Goal: Task Accomplishment & Management: Use online tool/utility

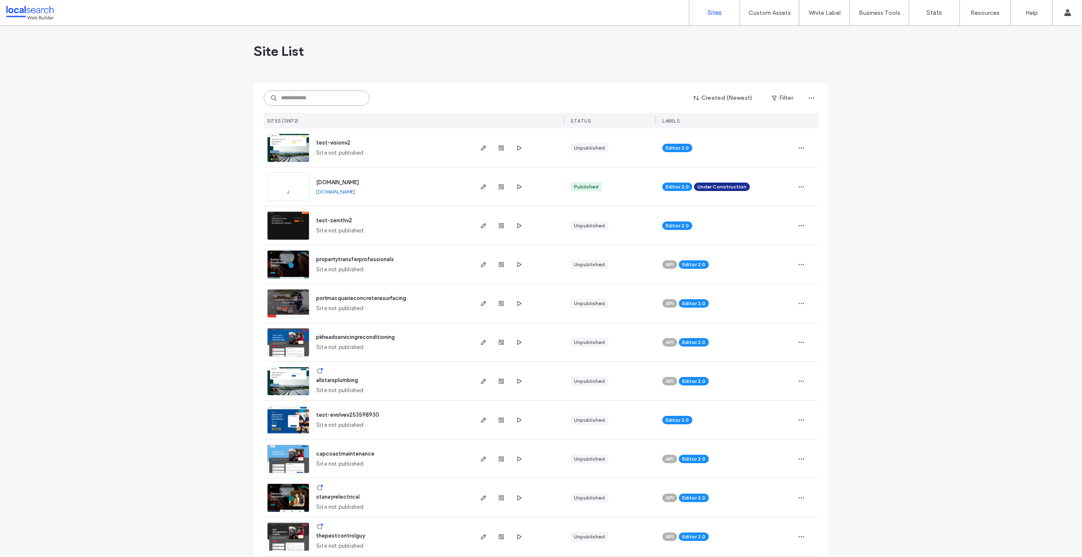
click at [318, 100] on input at bounding box center [317, 97] width 106 height 15
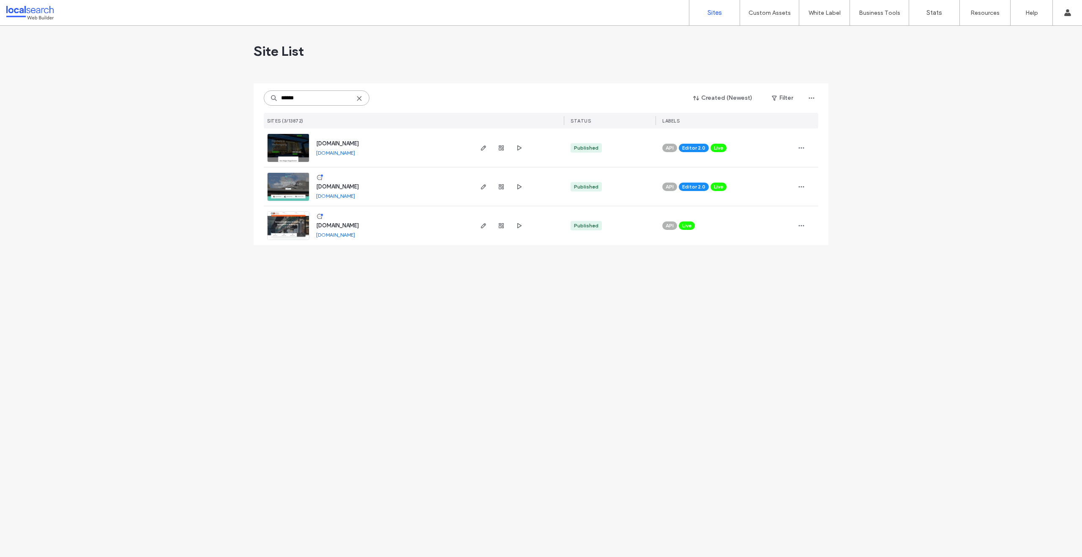
type input "******"
click at [359, 189] on span "www.commercialassetmaintenance.com" at bounding box center [337, 186] width 43 height 6
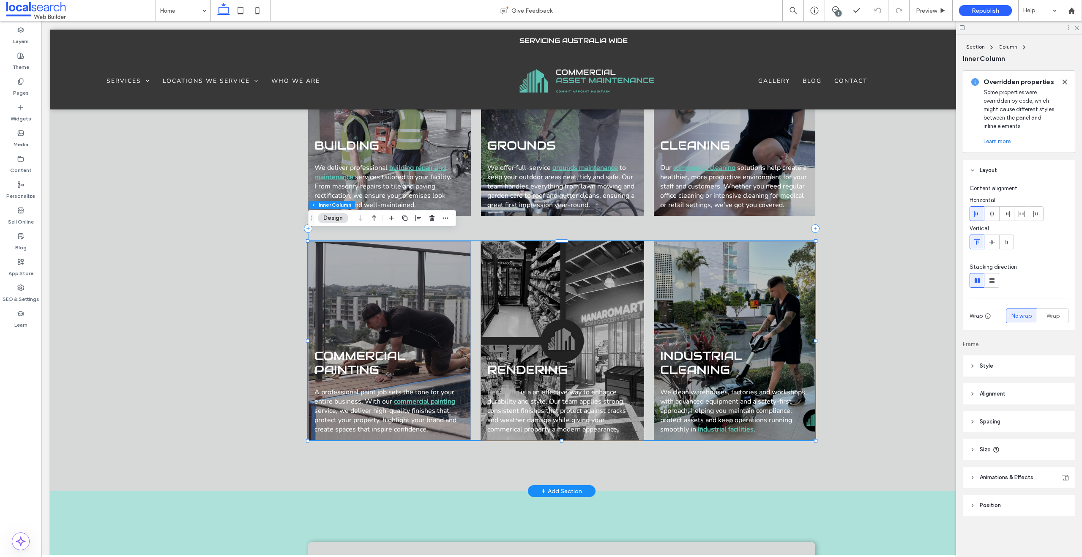
click at [579, 300] on div "Rendering Rendering is a an effective way to enhance durability and style. Our …" at bounding box center [562, 340] width 163 height 199
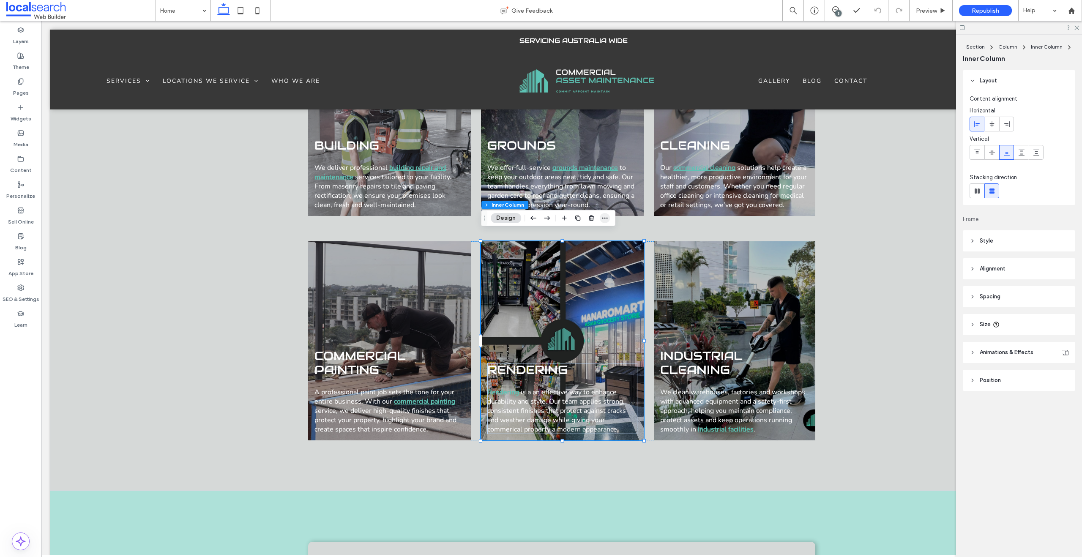
click at [608, 217] on icon "button" at bounding box center [604, 218] width 7 height 7
click at [983, 238] on span "Style" at bounding box center [987, 241] width 14 height 8
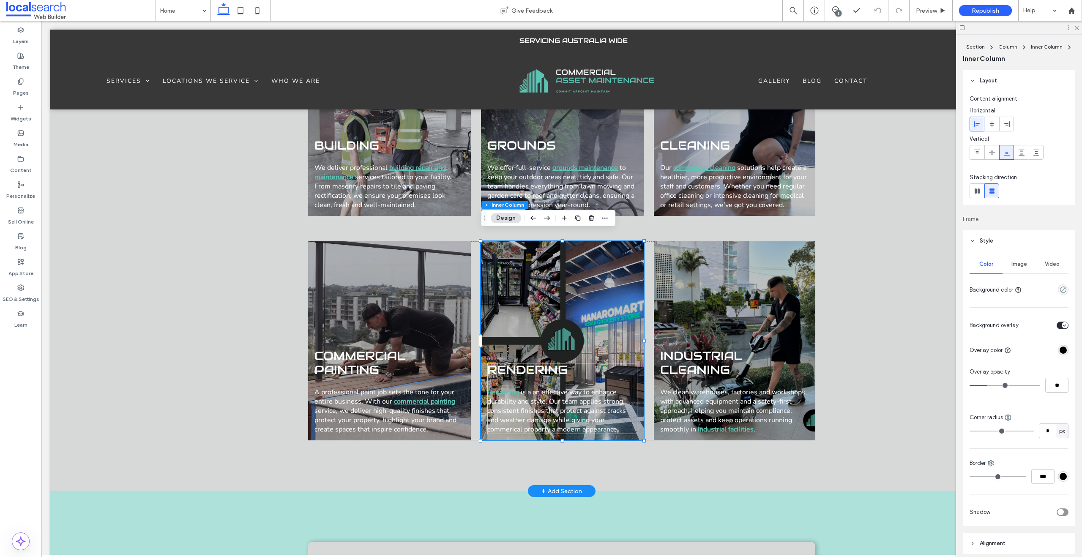
click at [1021, 264] on span "Image" at bounding box center [1019, 264] width 16 height 7
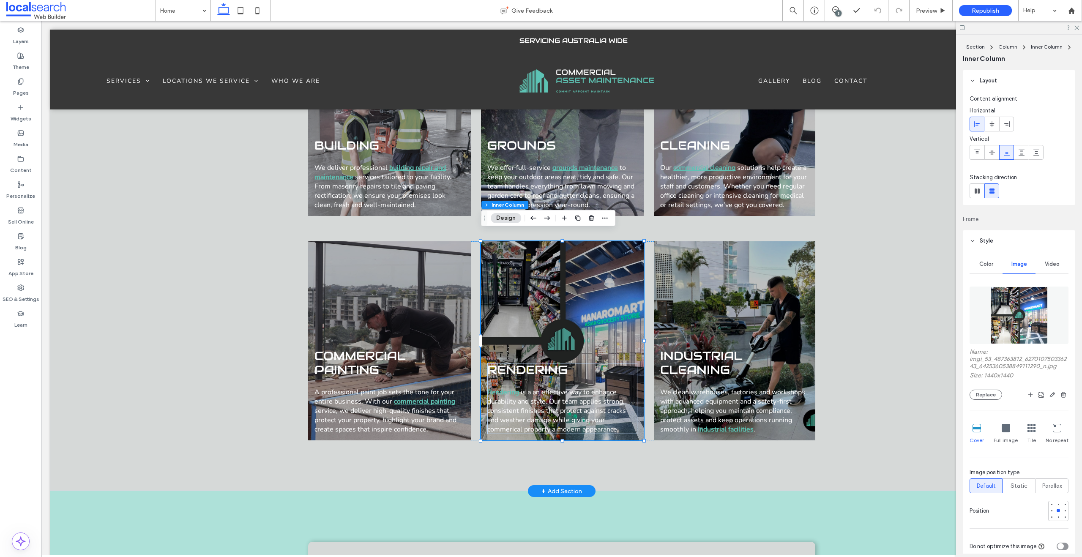
click at [1029, 317] on img at bounding box center [1018, 315] width 57 height 57
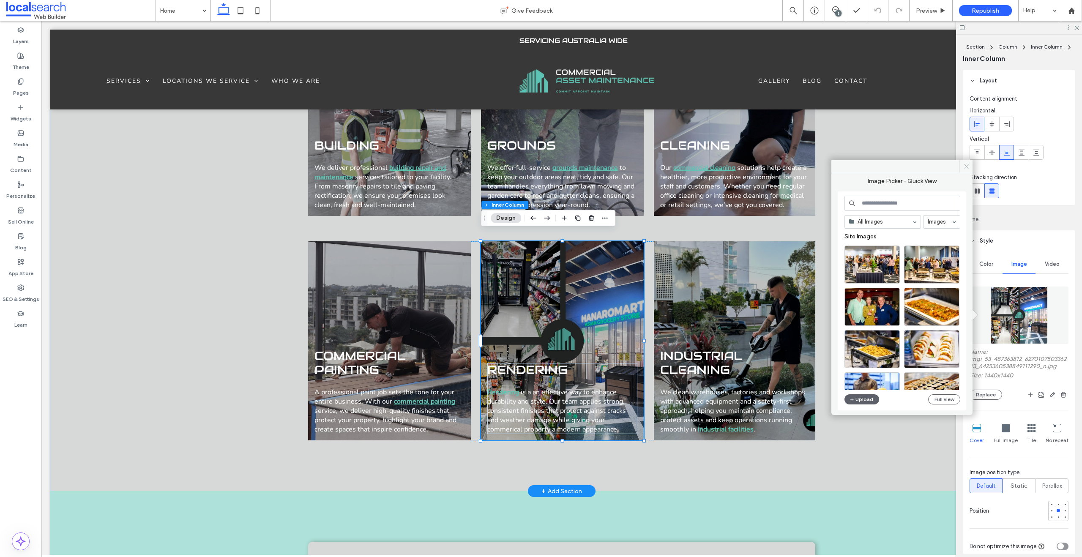
click at [967, 166] on icon at bounding box center [966, 166] width 6 height 6
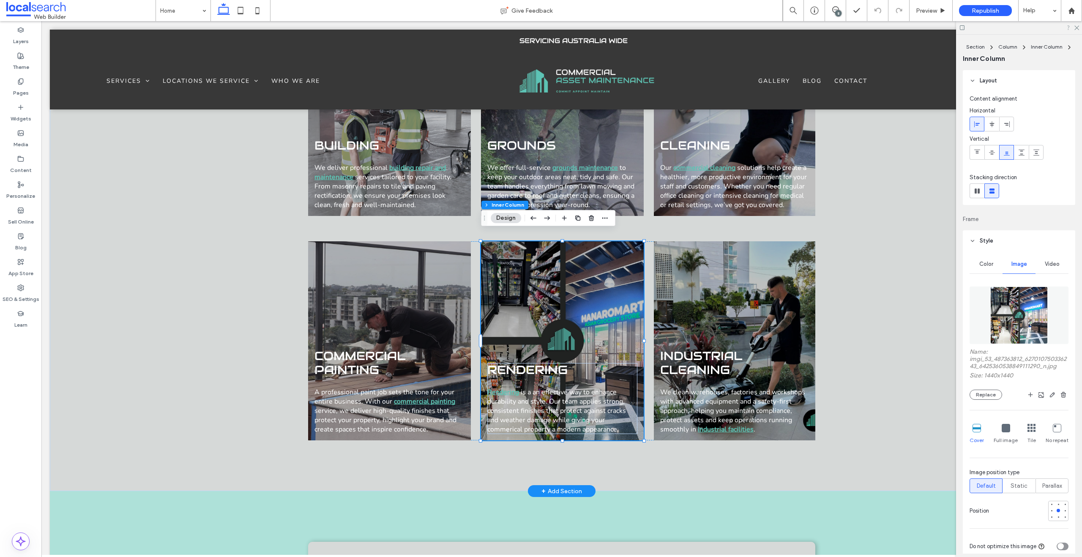
click at [1079, 28] on div at bounding box center [1019, 27] width 126 height 13
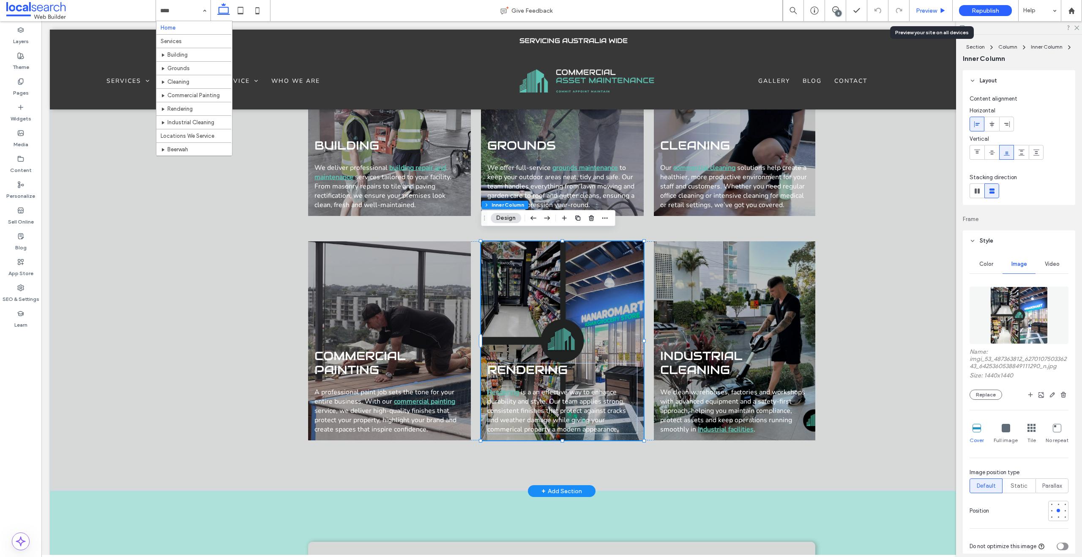
click at [928, 18] on div "Preview" at bounding box center [930, 10] width 43 height 21
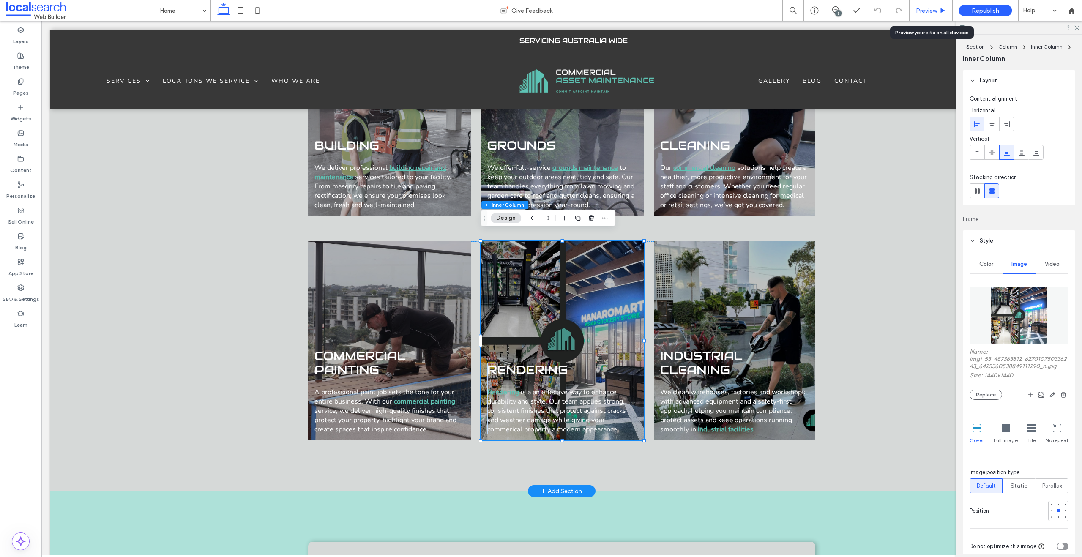
click at [931, 14] on span "Preview" at bounding box center [926, 10] width 21 height 7
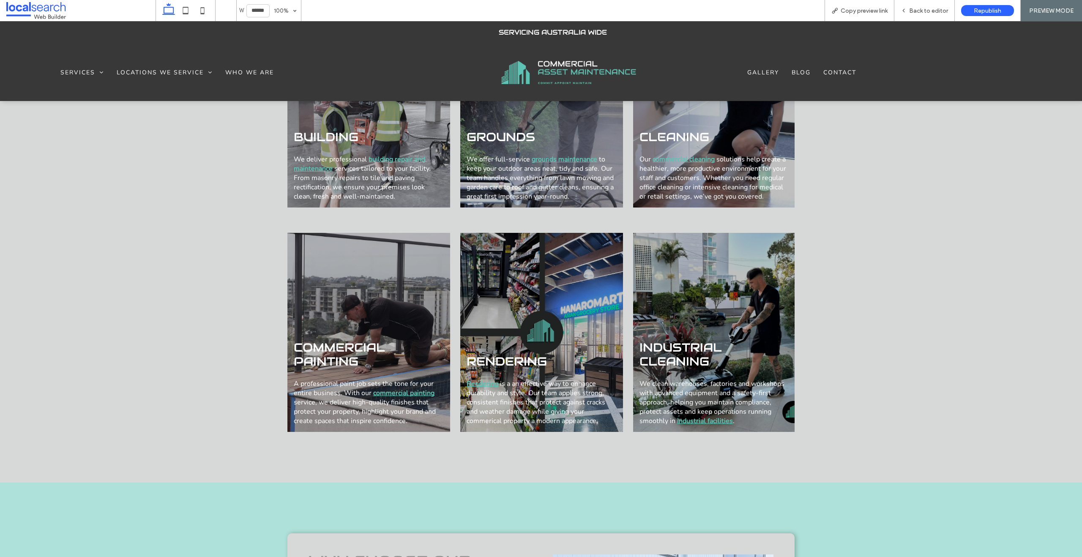
scroll to position [854, 0]
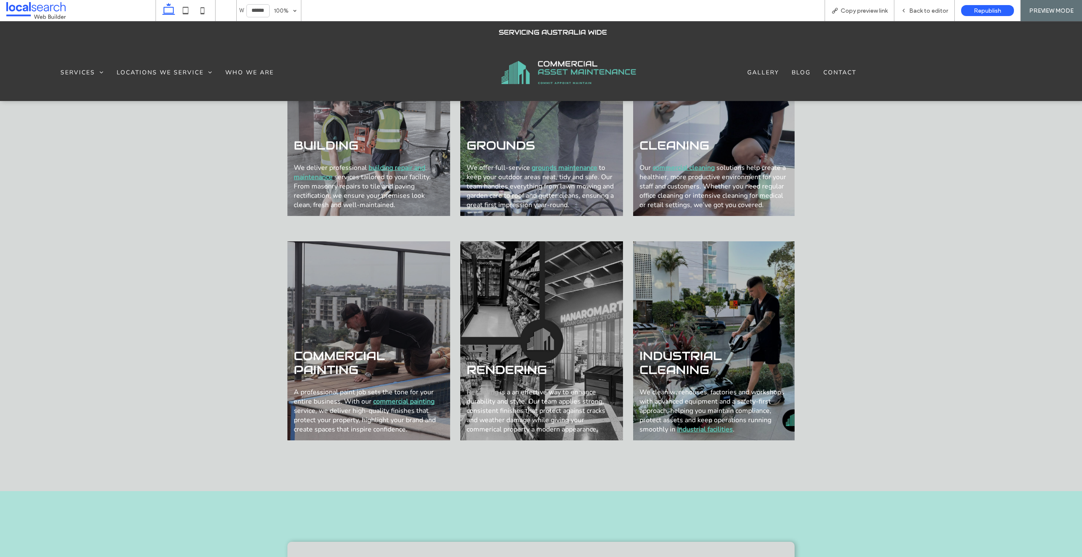
click at [510, 362] on span "Rendering" at bounding box center [507, 369] width 80 height 15
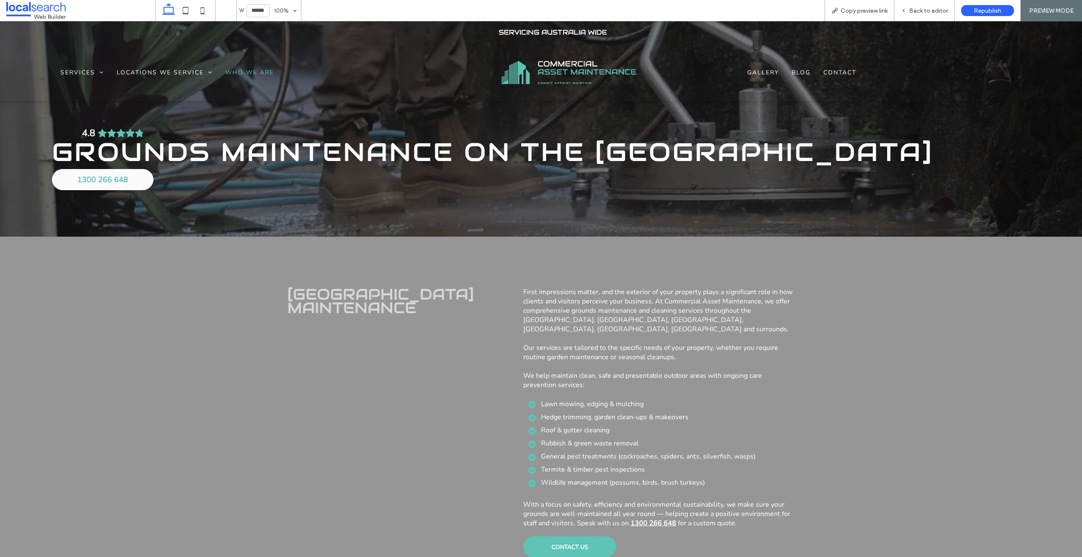
click at [247, 71] on span "Who We Are" at bounding box center [249, 72] width 49 height 8
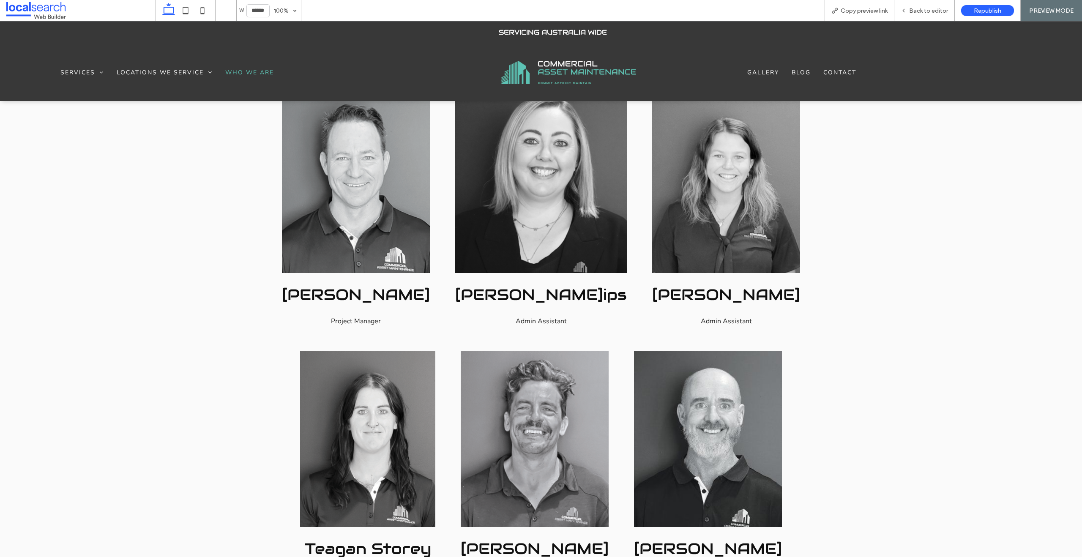
scroll to position [1046, 0]
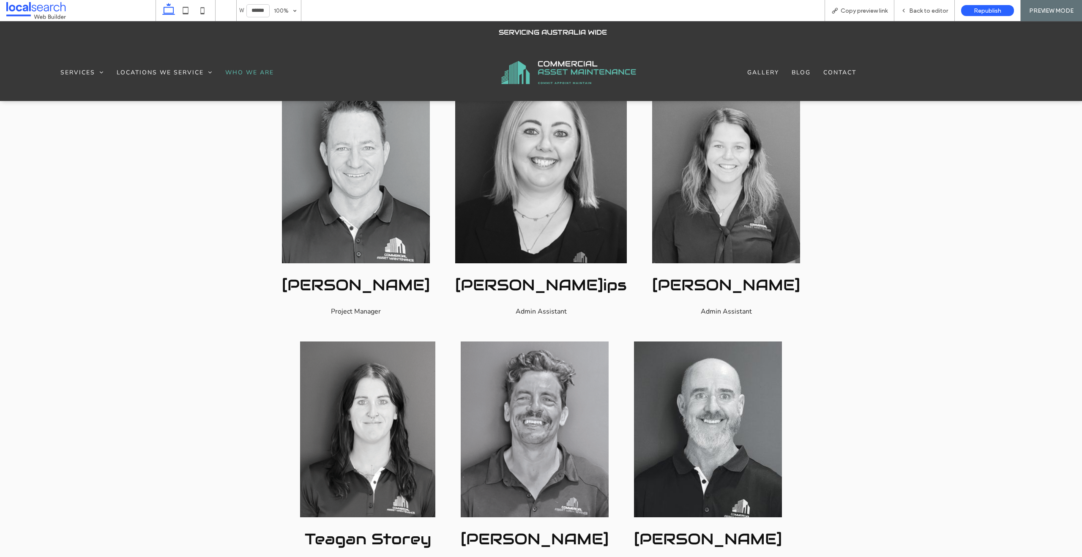
click at [919, 338] on div "Our Team [PERSON_NAME] General Manager Breathtaking colors of our planet [PERSO…" at bounding box center [541, 174] width 1082 height 894
click at [159, 254] on div "Our Team [PERSON_NAME] General Manager Breathtaking colors of our planet [PERSO…" at bounding box center [541, 174] width 1082 height 894
click at [585, 71] on img at bounding box center [568, 72] width 135 height 23
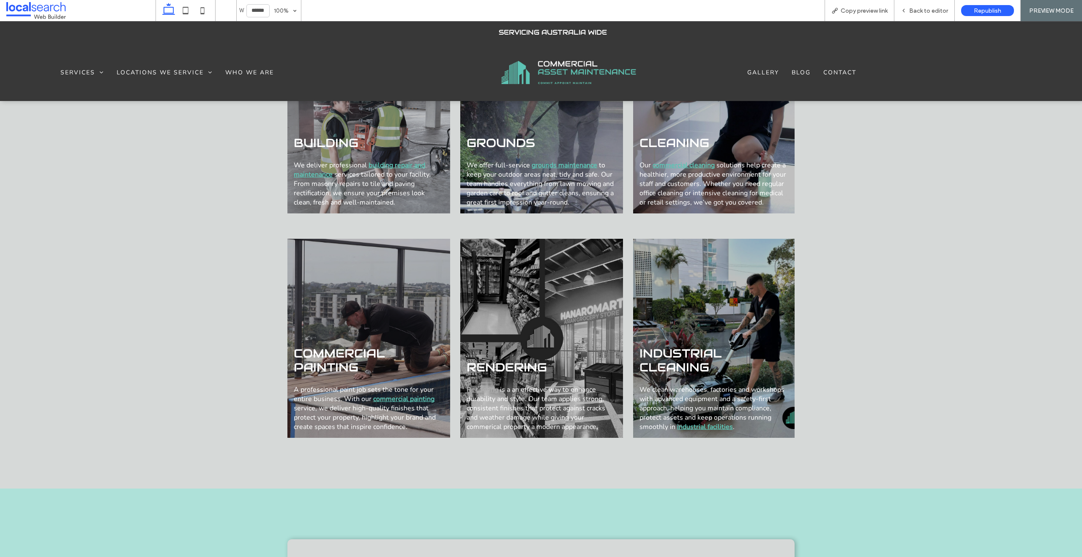
scroll to position [859, 0]
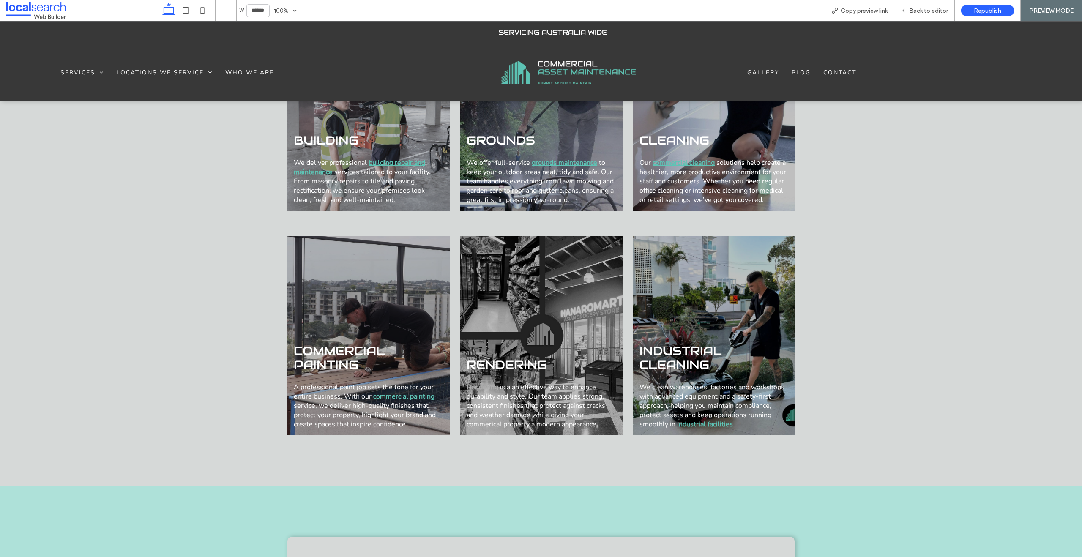
click at [489, 382] on link "Rendering" at bounding box center [483, 386] width 32 height 9
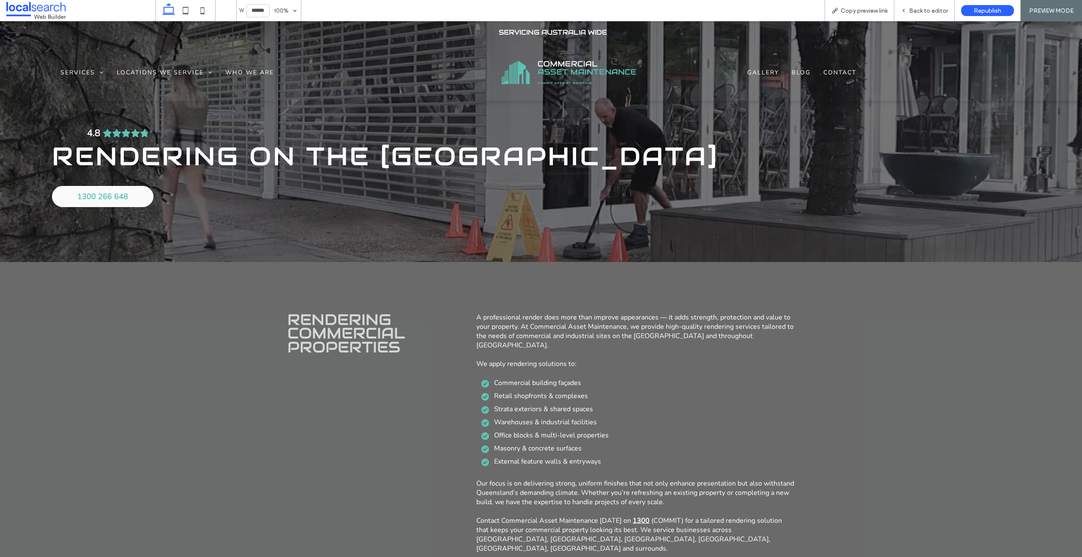
click at [578, 71] on img at bounding box center [568, 72] width 135 height 23
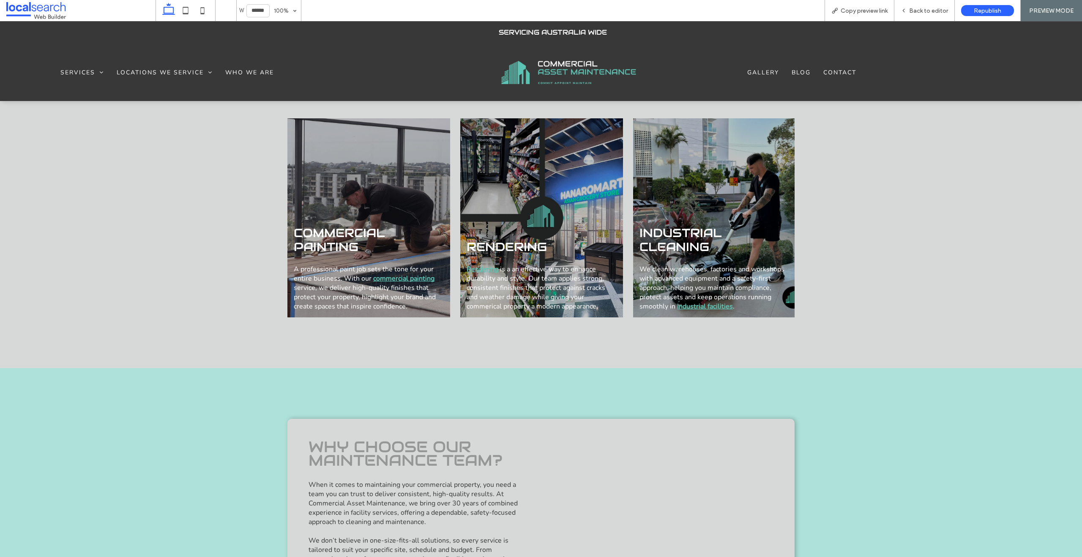
scroll to position [983, 0]
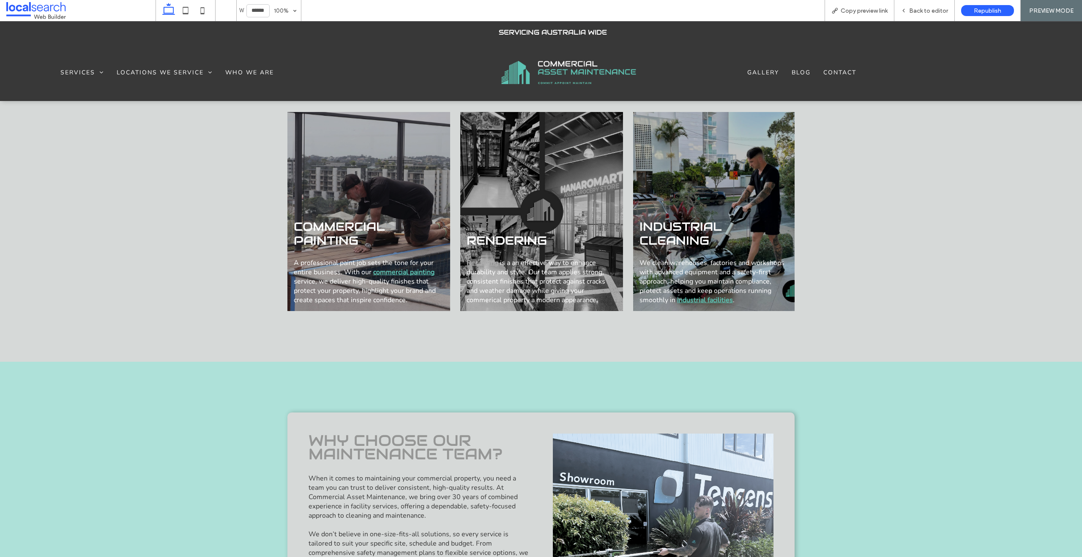
click at [551, 183] on div "Rendering Rendering is a an effective way to enhance durability and style. Our …" at bounding box center [541, 211] width 163 height 199
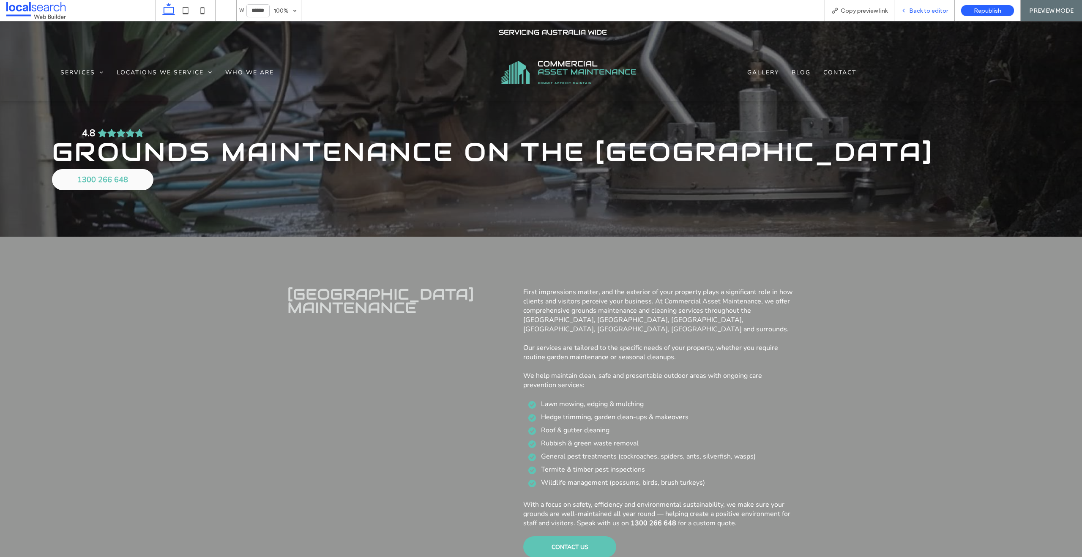
click at [923, 18] on div "Back to editor" at bounding box center [924, 10] width 60 height 21
click at [931, 14] on div "Back to editor" at bounding box center [924, 10] width 60 height 21
click at [922, 7] on span "Back to editor" at bounding box center [928, 10] width 39 height 7
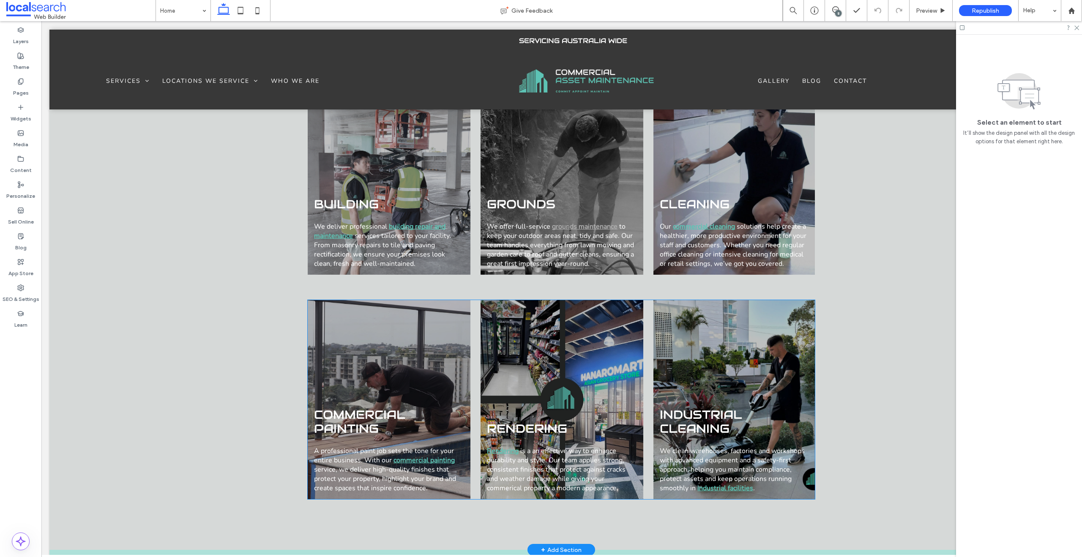
scroll to position [783, 0]
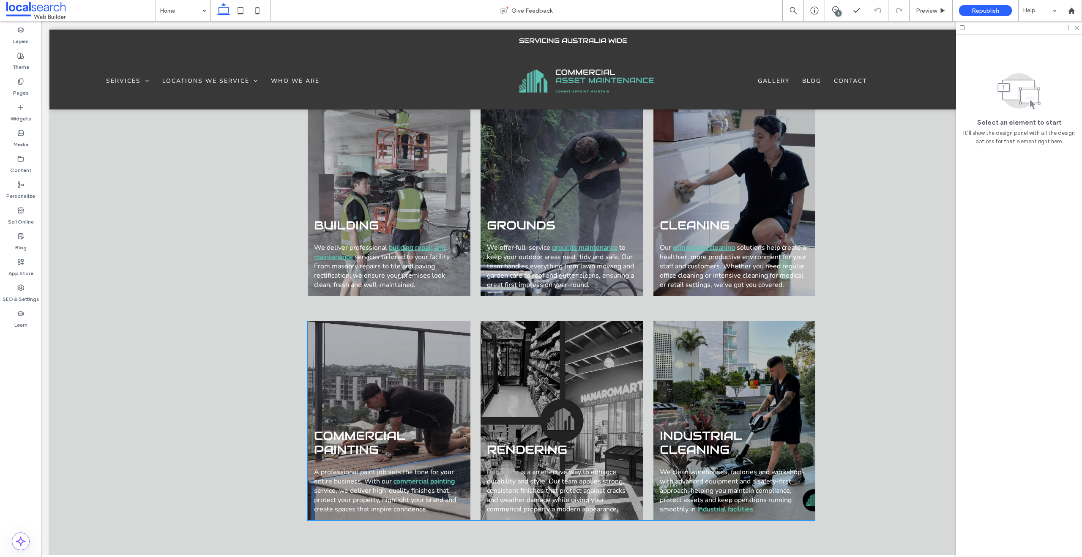
click at [596, 352] on div "Rendering Rendering is a an effective way to enhance durability and style. Our …" at bounding box center [562, 420] width 163 height 199
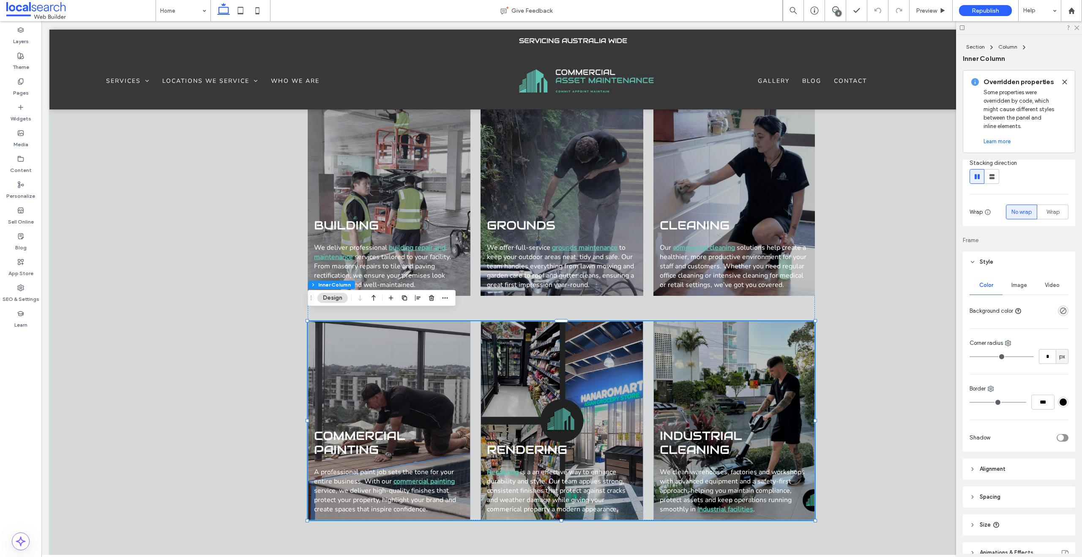
scroll to position [175, 0]
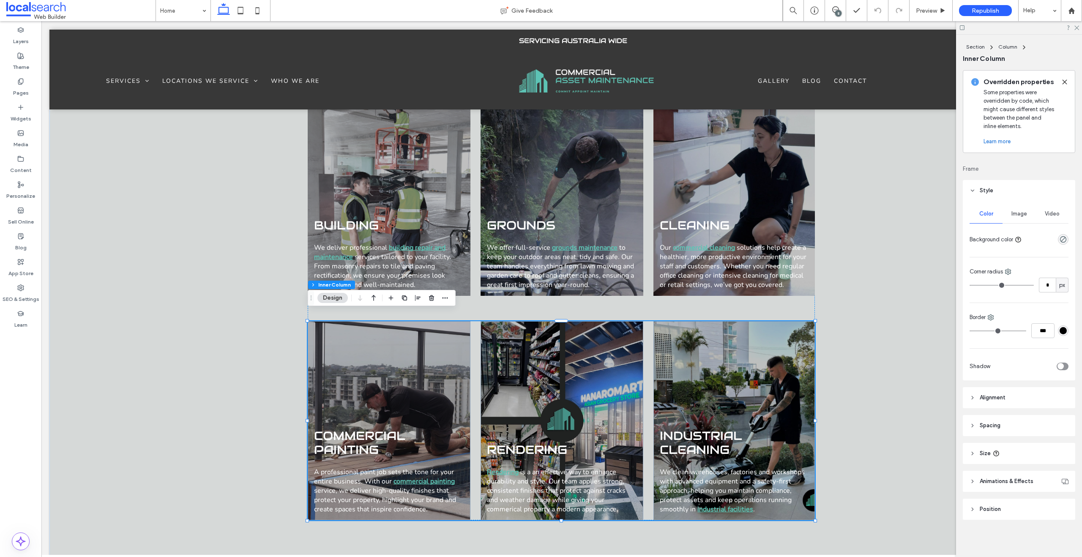
click at [1016, 215] on span "Image" at bounding box center [1019, 213] width 16 height 7
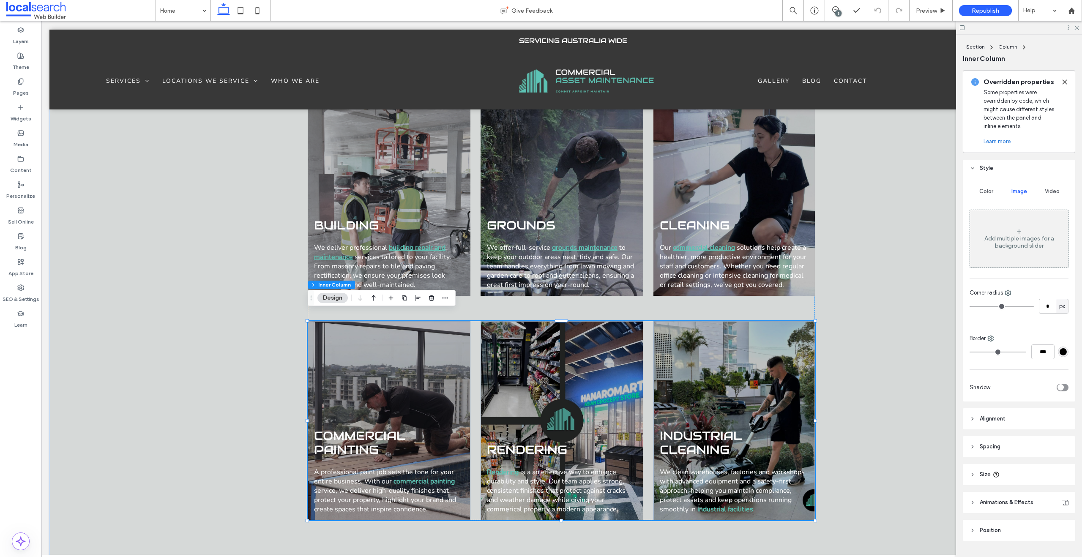
scroll to position [219, 0]
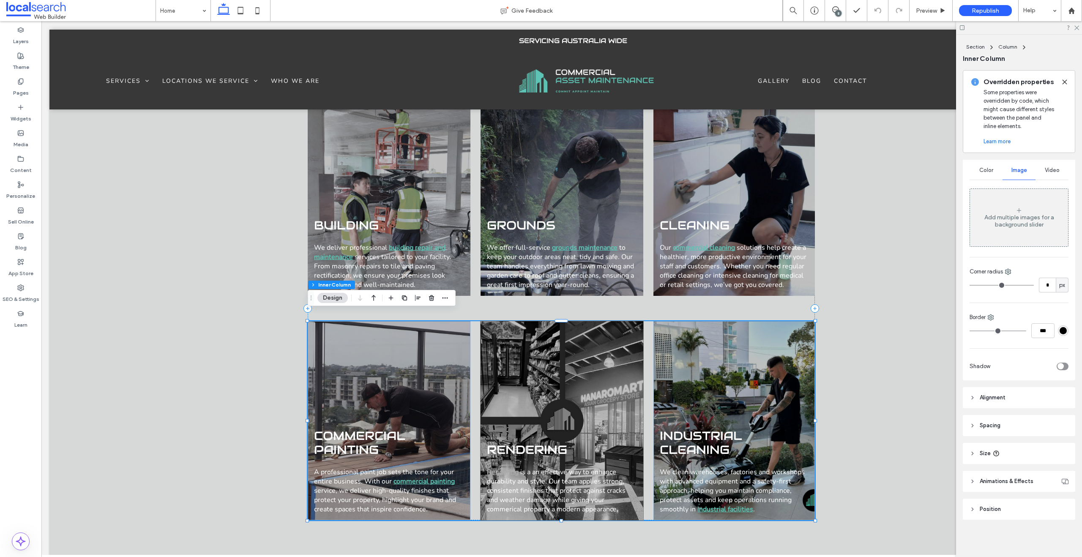
click at [574, 350] on div "Rendering Rendering is a an effective way to enhance durability and style. Our …" at bounding box center [562, 420] width 163 height 199
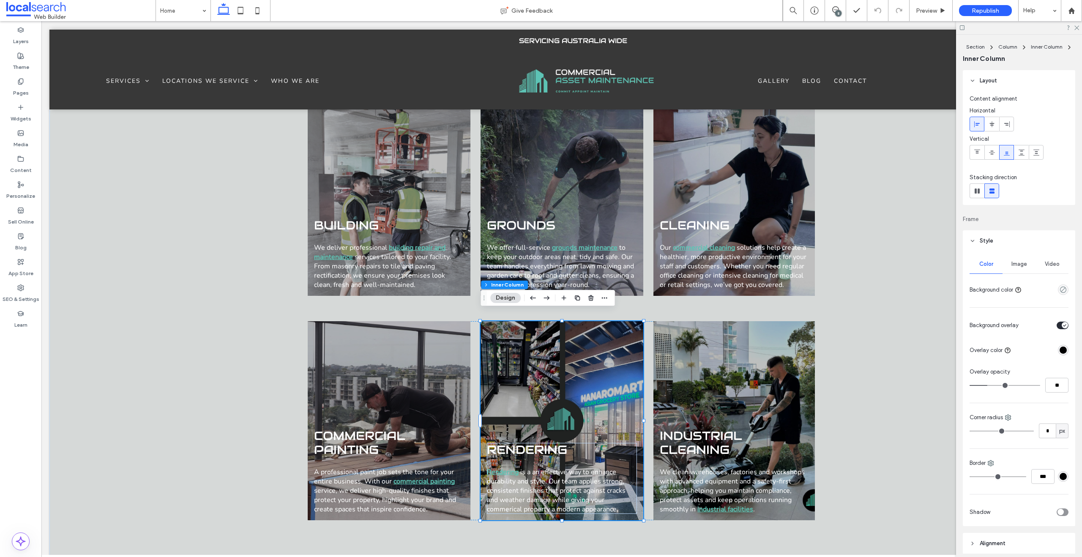
click at [1023, 265] on span "Image" at bounding box center [1019, 264] width 16 height 7
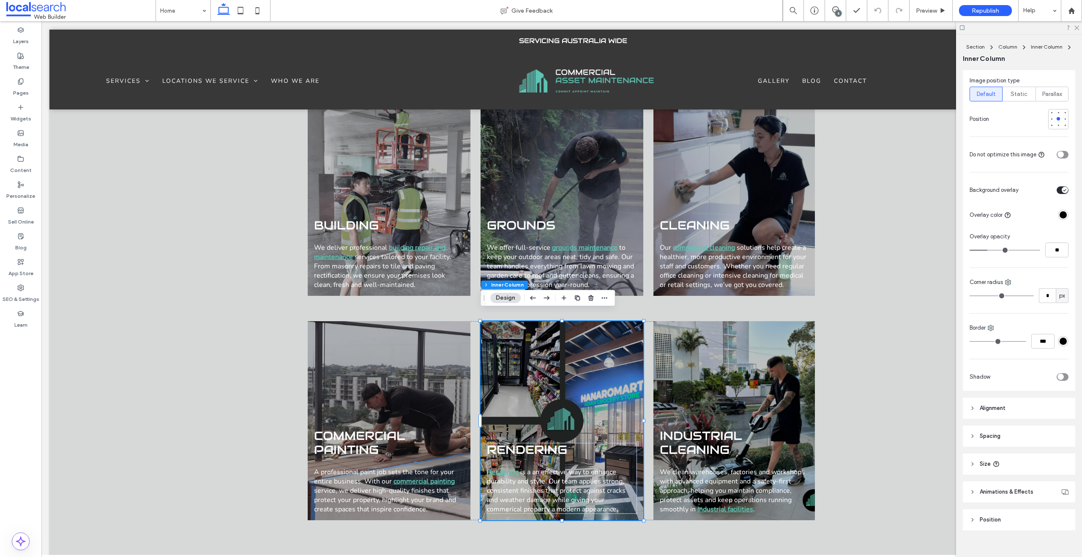
scroll to position [402, 0]
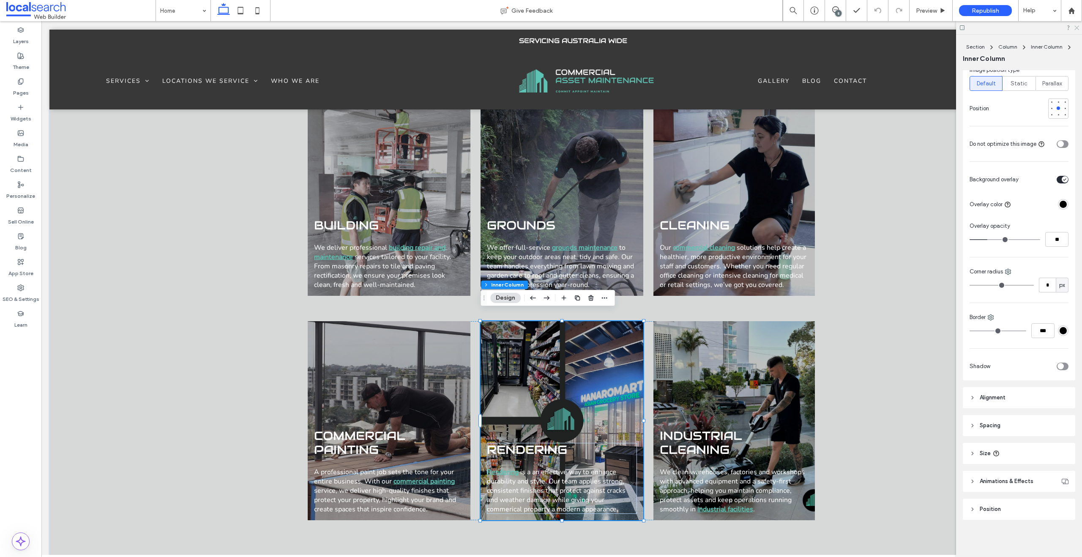
click at [1077, 27] on icon at bounding box center [1075, 27] width 5 height 5
